Goal: Task Accomplishment & Management: Manage account settings

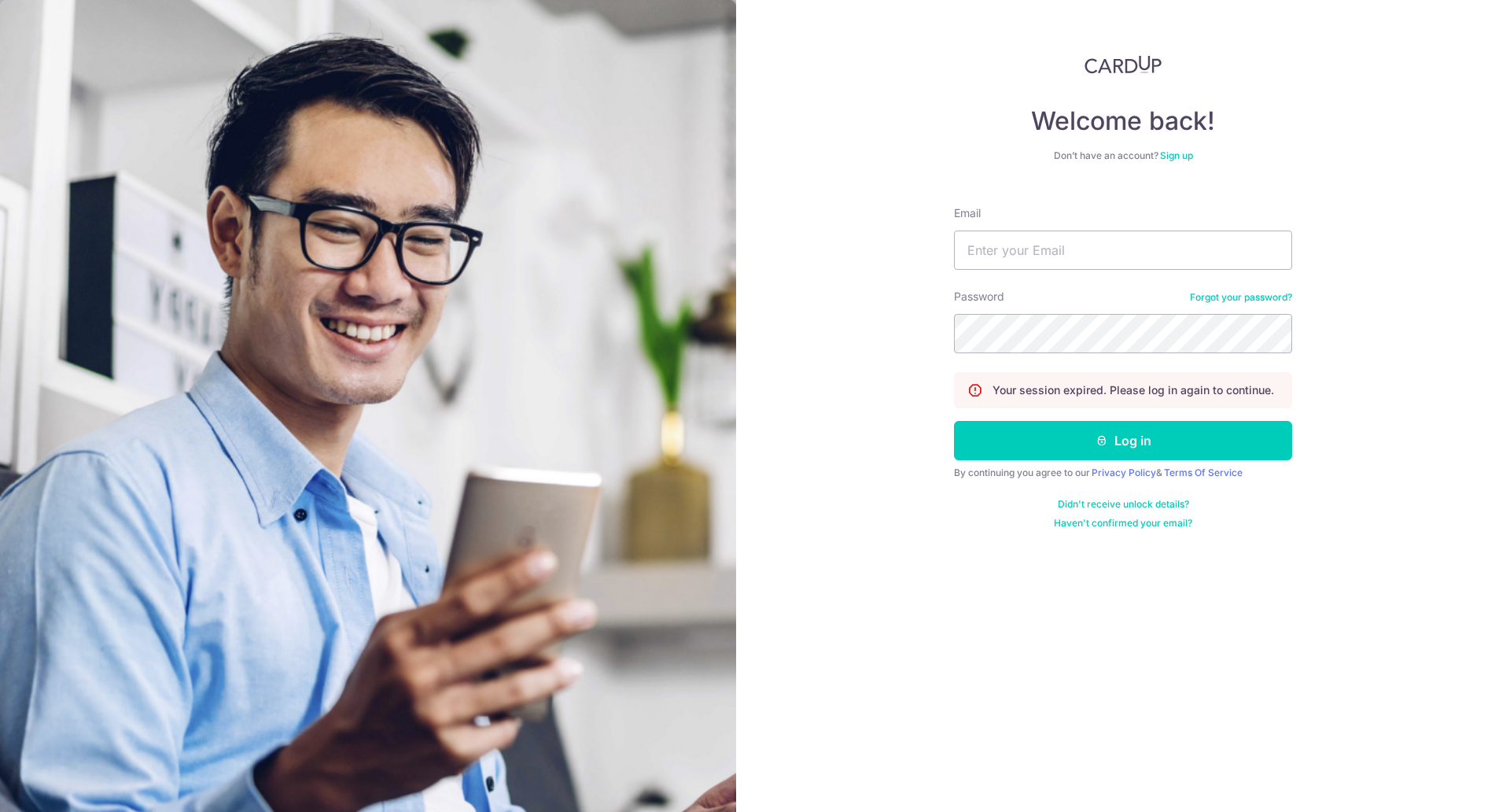
scroll to position [102, 0]
click at [1097, 256] on input "Email" at bounding box center [1123, 250] width 338 height 39
type input "finance.parlourgroup@gmail.com"
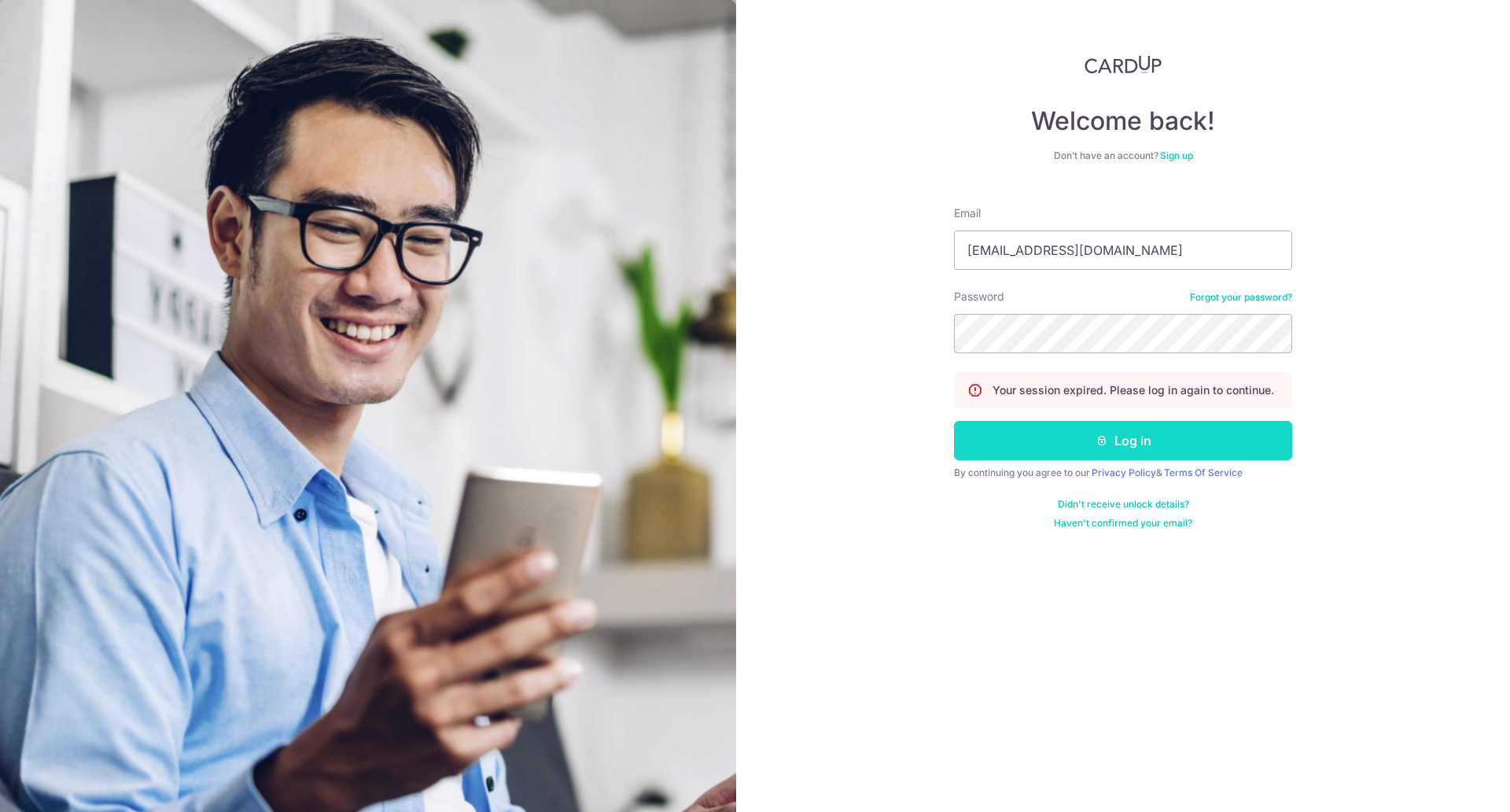
click at [1101, 429] on button "Log in" at bounding box center [1123, 440] width 338 height 39
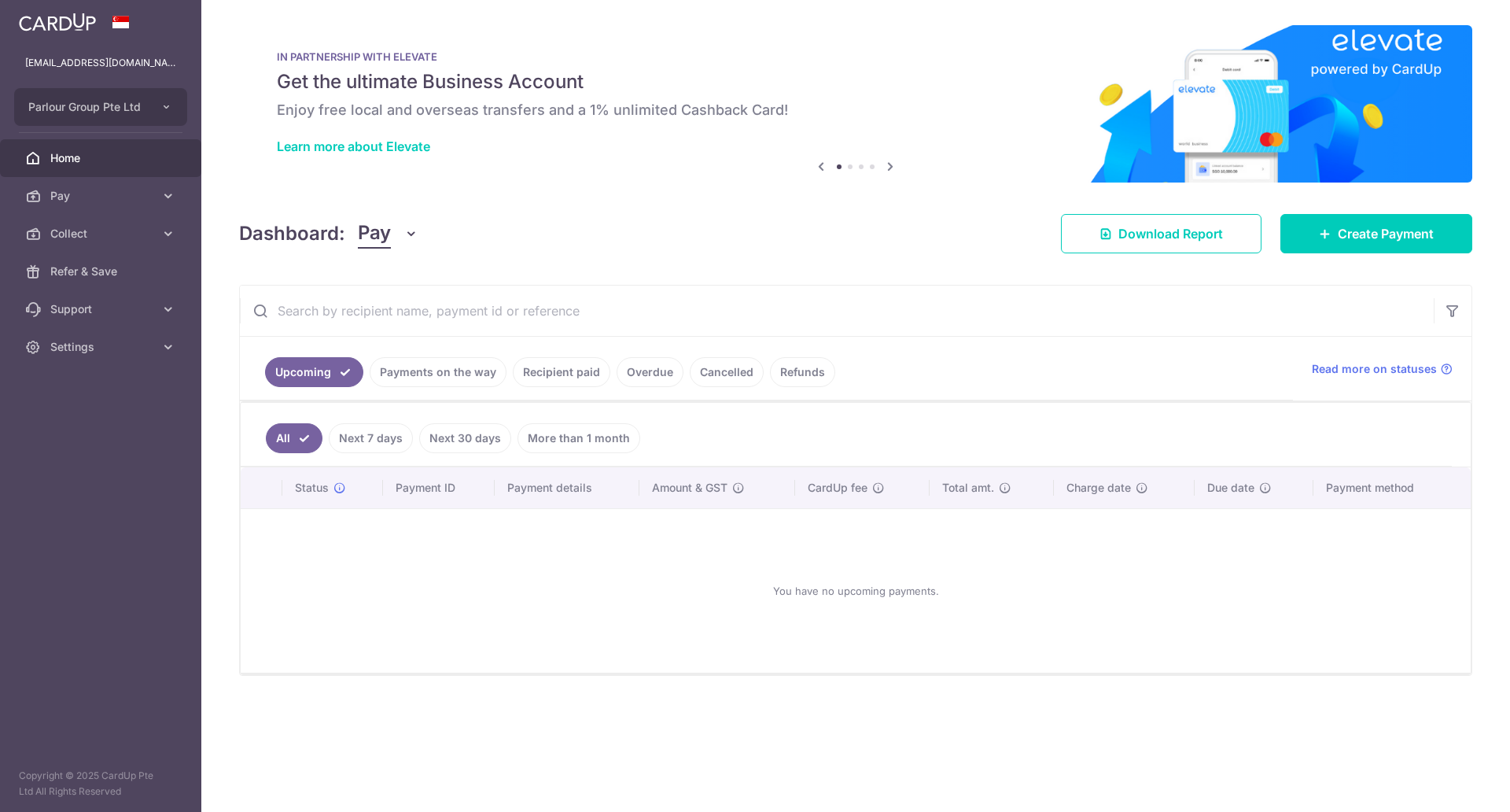
scroll to position [102, 0]
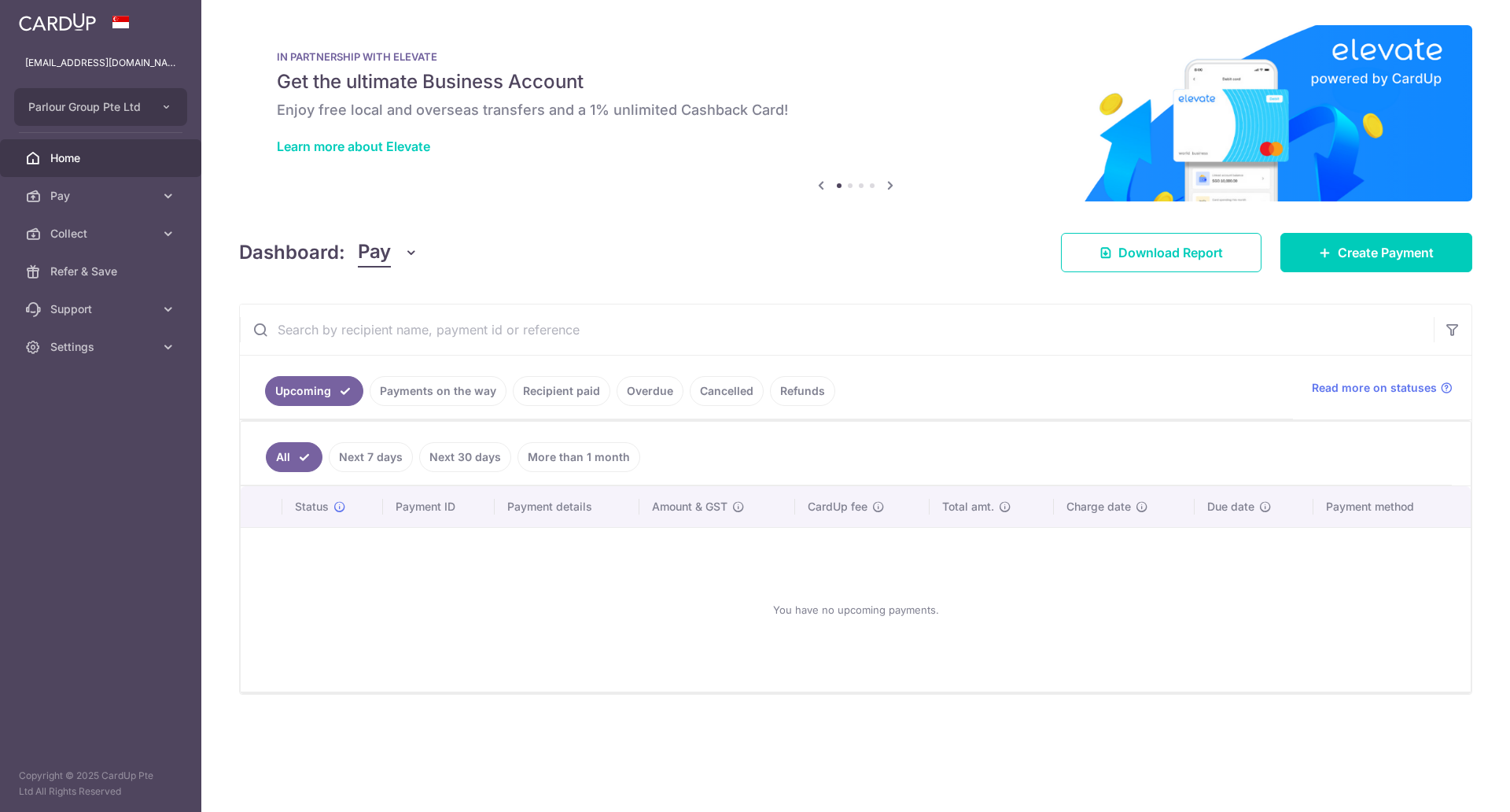
click at [483, 405] on link "Payments on the way" at bounding box center [439, 390] width 137 height 30
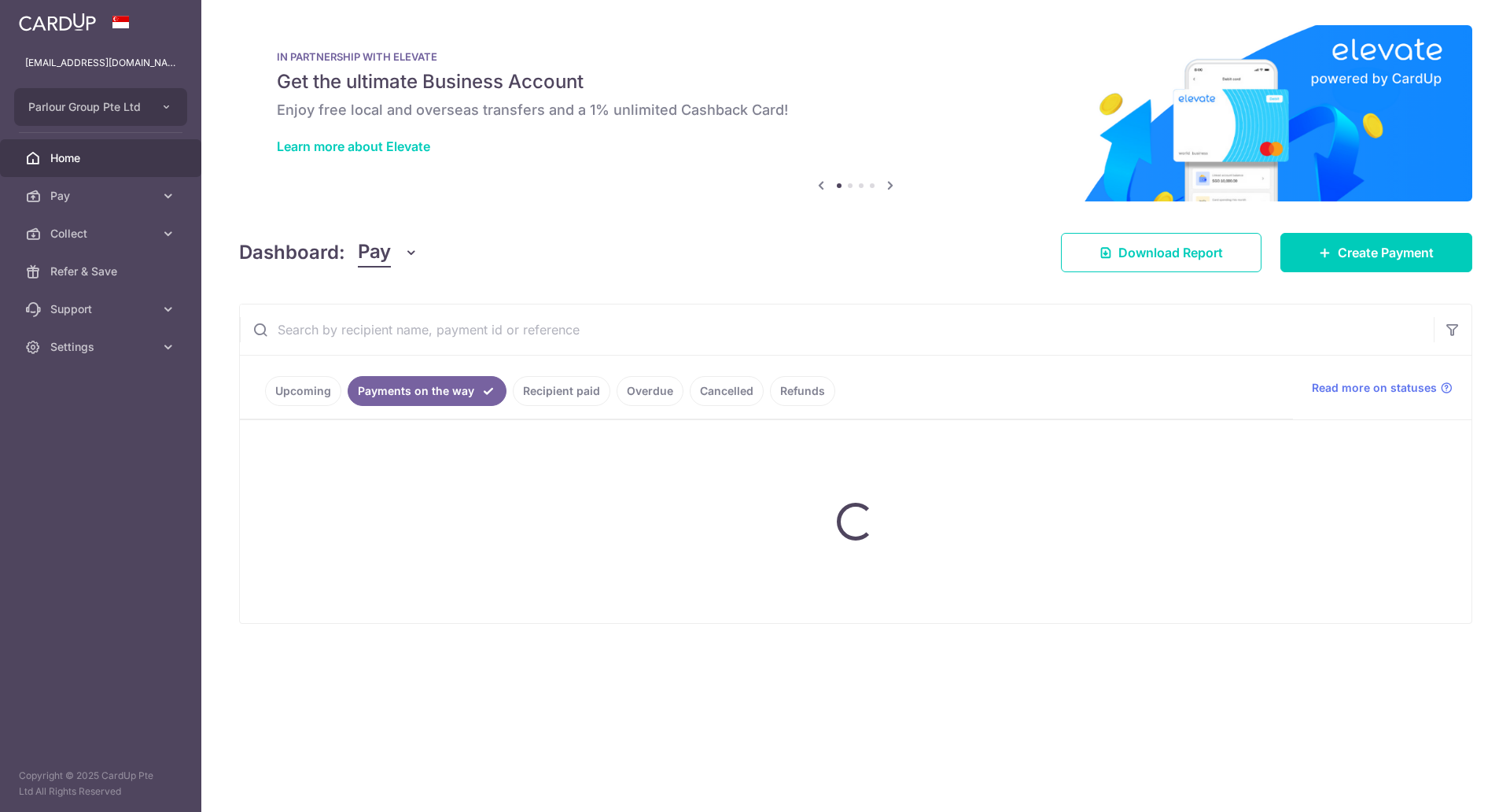
scroll to position [0, 0]
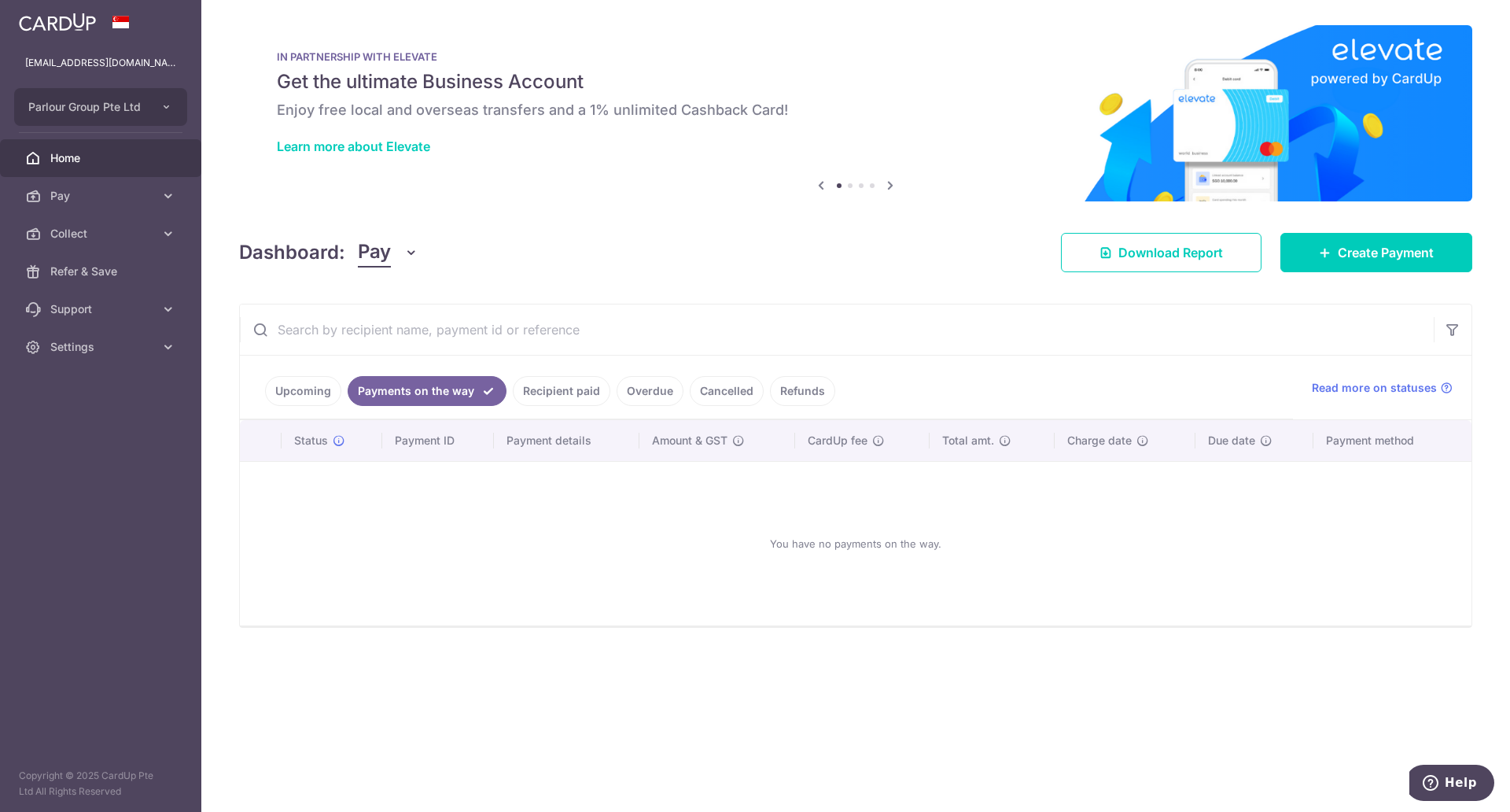
click at [565, 389] on link "Recipient paid" at bounding box center [561, 390] width 97 height 30
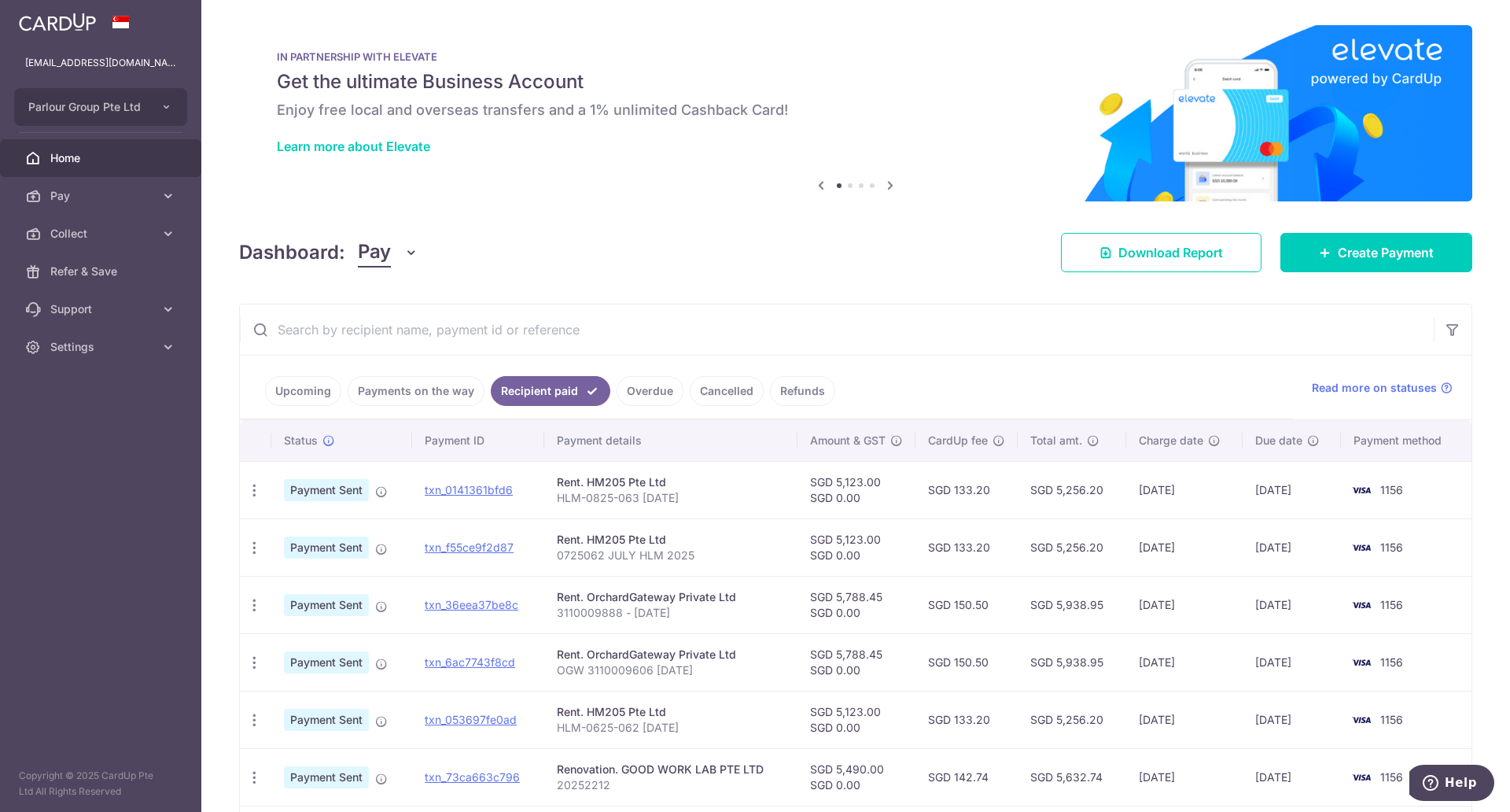
click at [854, 480] on td "SGD 5,123.00 SGD 0.00" at bounding box center [856, 489] width 118 height 58
type textarea "5,123.00"
click at [854, 480] on td "SGD 5,123.00 SGD 0.00" at bounding box center [856, 489] width 118 height 58
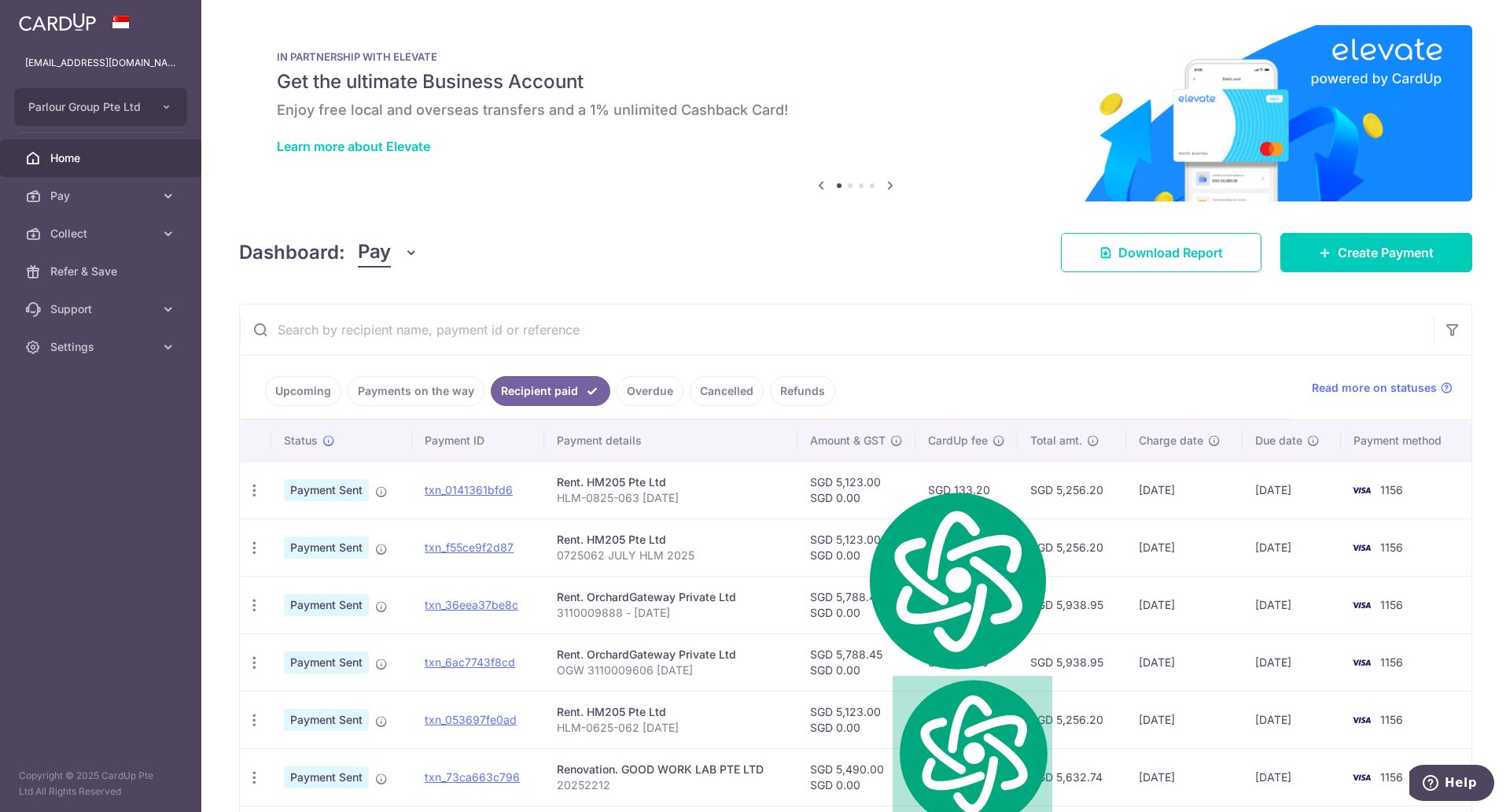
copy td "5,123.00"
click at [113, 56] on p "finance.parlourgroup@gmail.com" at bounding box center [101, 63] width 151 height 16
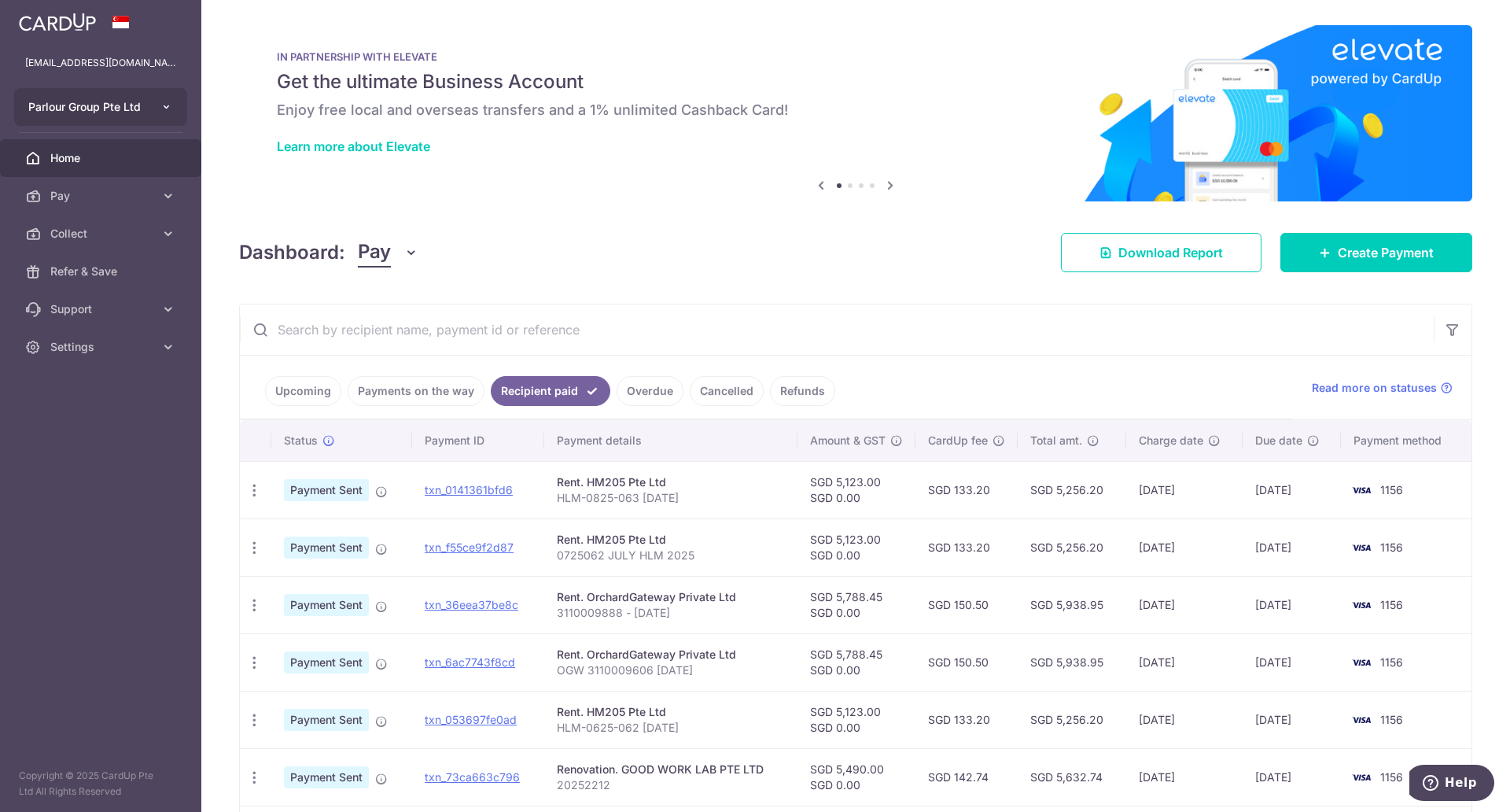
click at [147, 109] on button "Parlour Group Pte Ltd" at bounding box center [101, 107] width 173 height 38
click at [99, 37] on div at bounding box center [101, 22] width 202 height 44
click at [73, 14] on img at bounding box center [57, 22] width 77 height 19
click at [109, 326] on link "Support" at bounding box center [101, 309] width 202 height 38
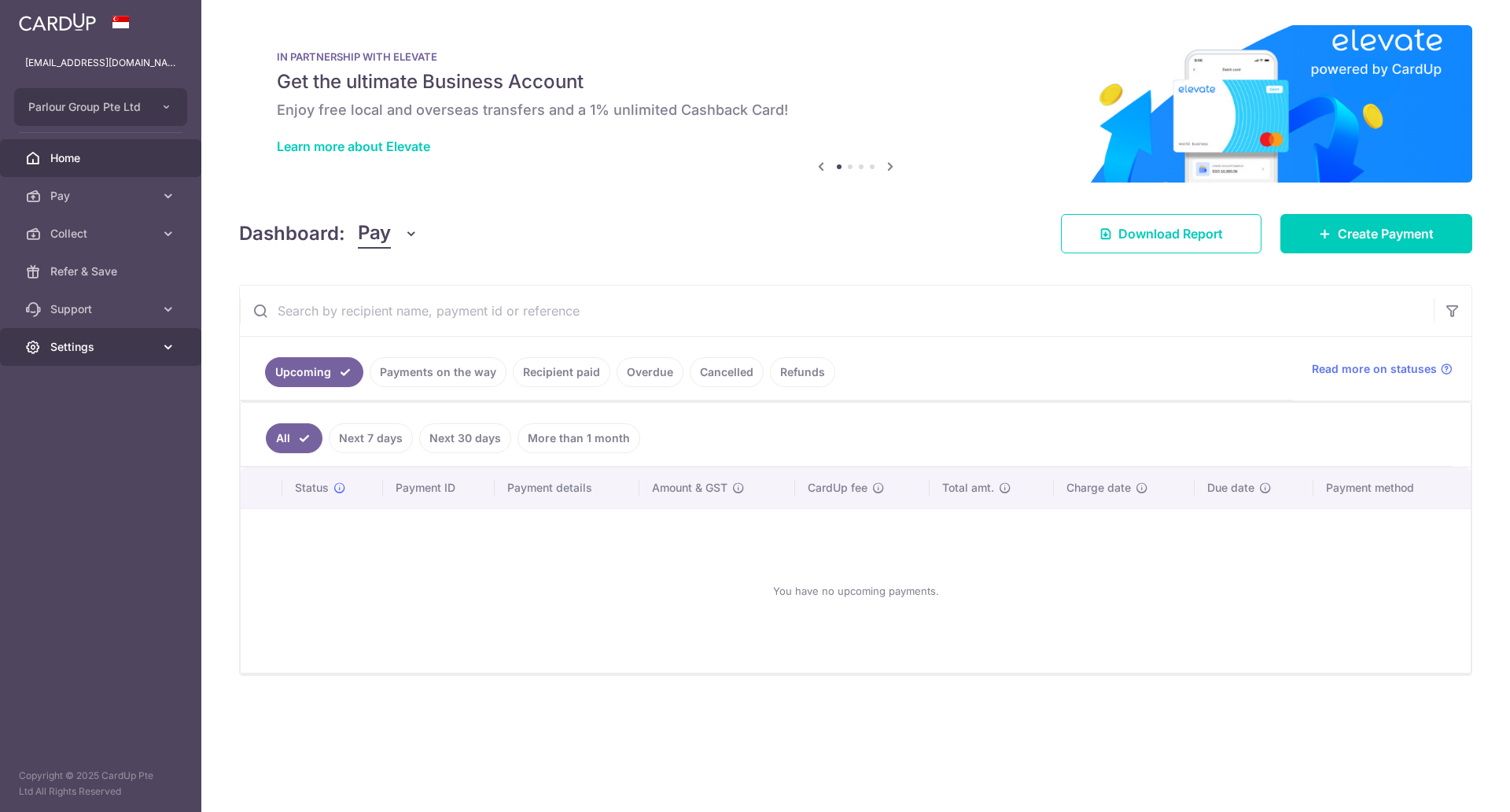
click at [112, 342] on span "Settings" at bounding box center [102, 346] width 104 height 16
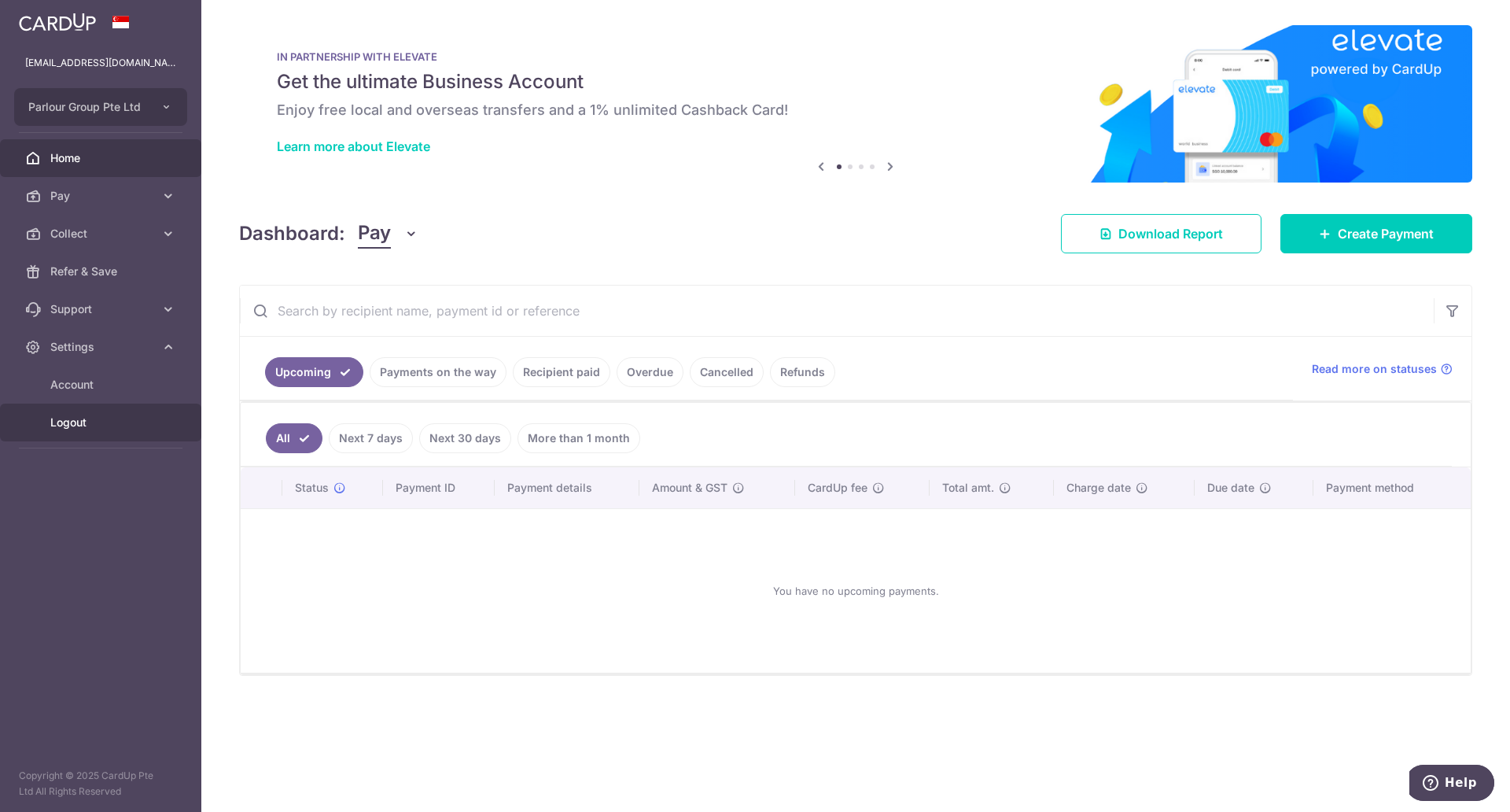
click at [101, 407] on link "Logout" at bounding box center [101, 422] width 202 height 38
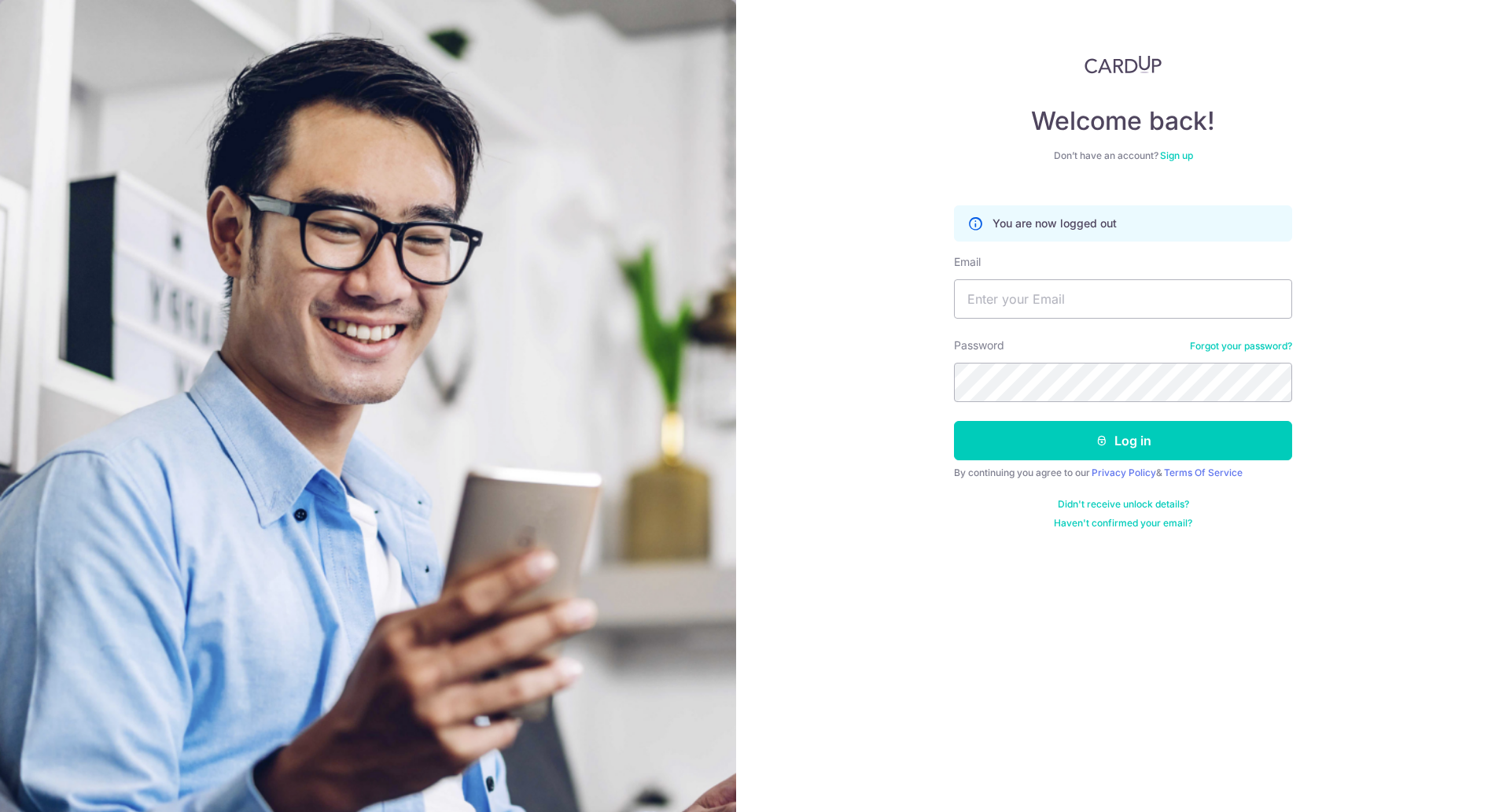
type input "[EMAIL_ADDRESS][DOMAIN_NAME]"
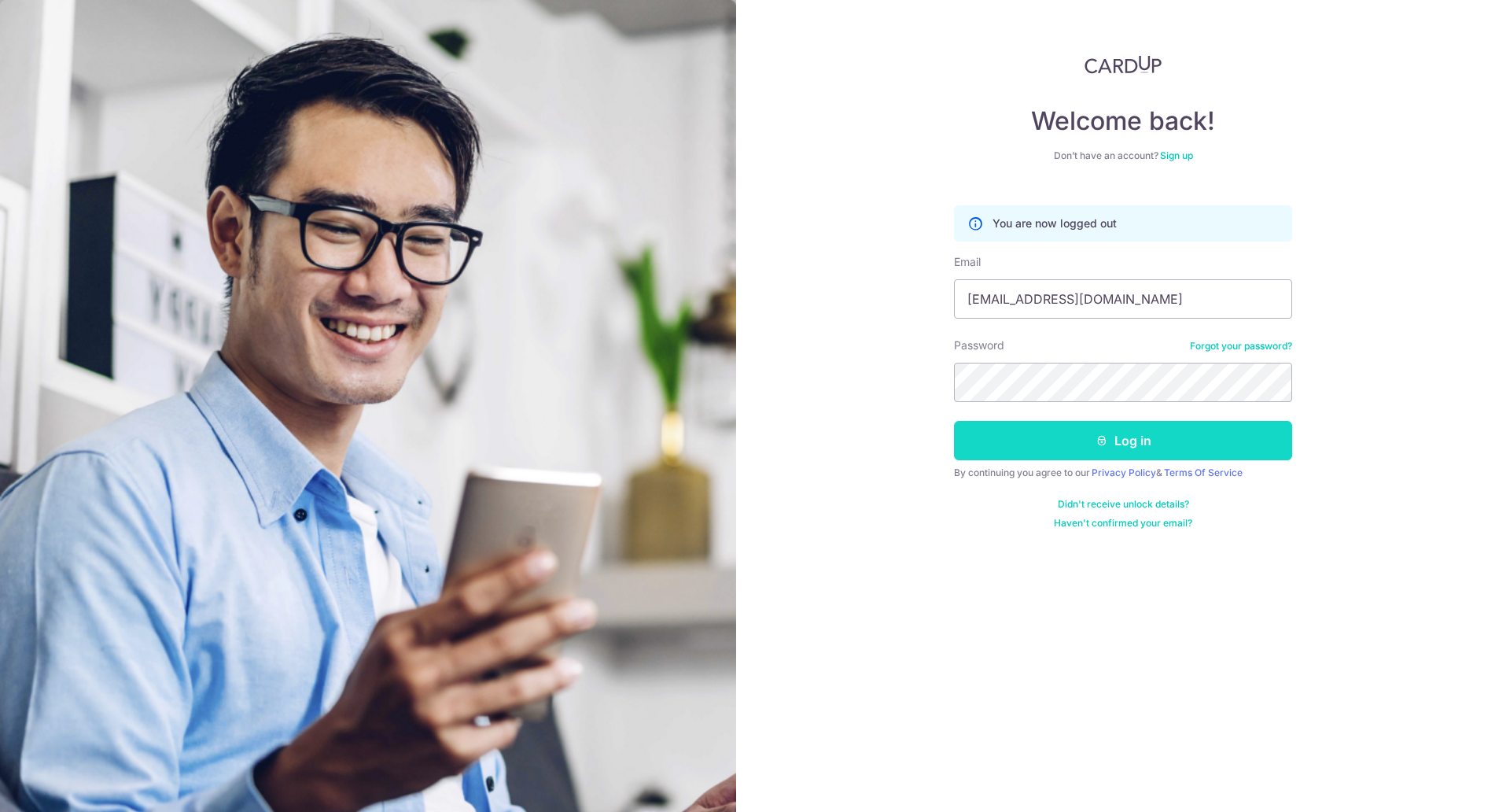
click at [1103, 434] on icon "submit" at bounding box center [1102, 440] width 13 height 13
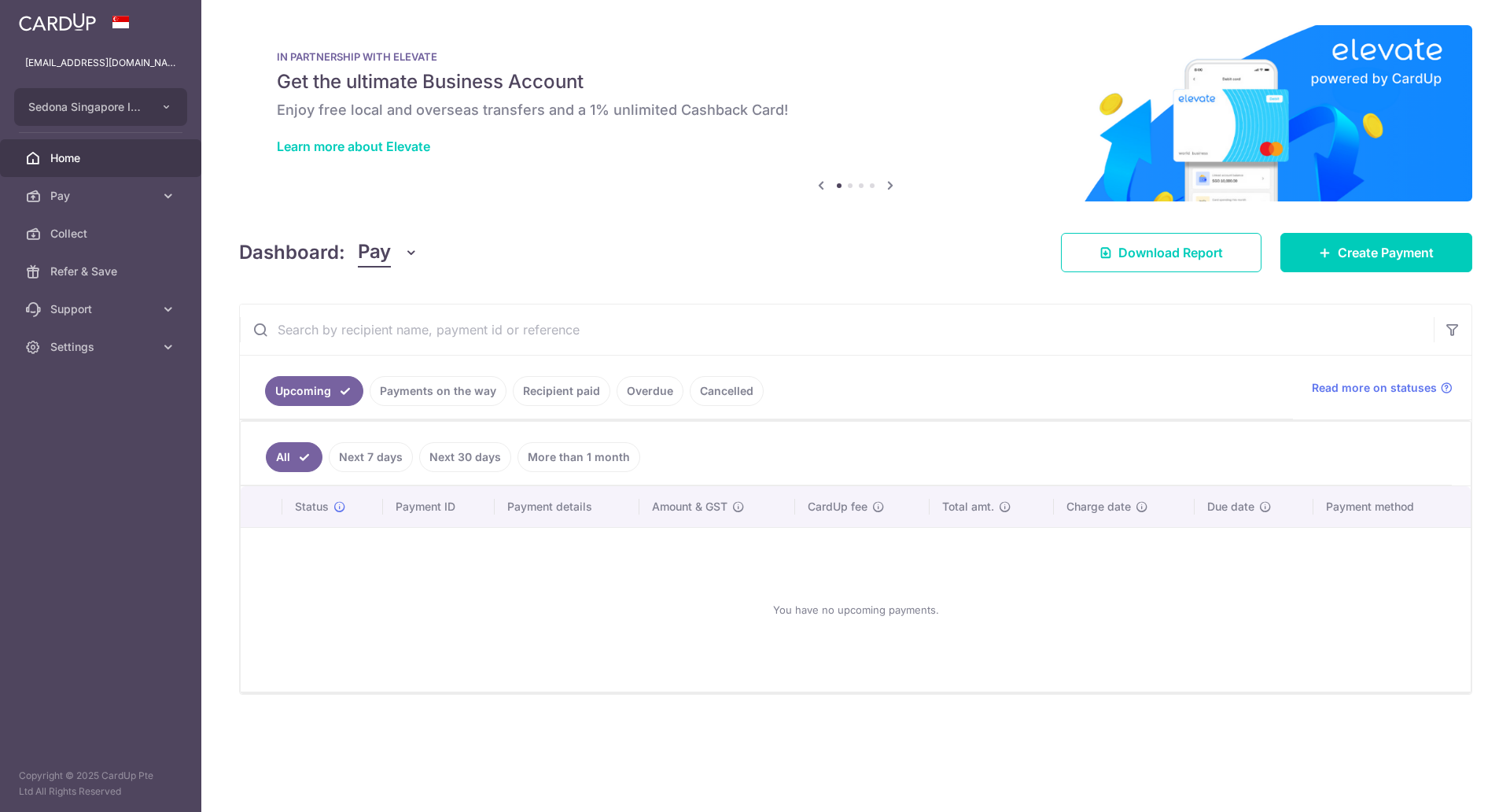
click at [556, 372] on ul "Upcoming Payments on the way Recipient paid Overdue Cancelled" at bounding box center [766, 387] width 1054 height 64
